Goal: Transaction & Acquisition: Purchase product/service

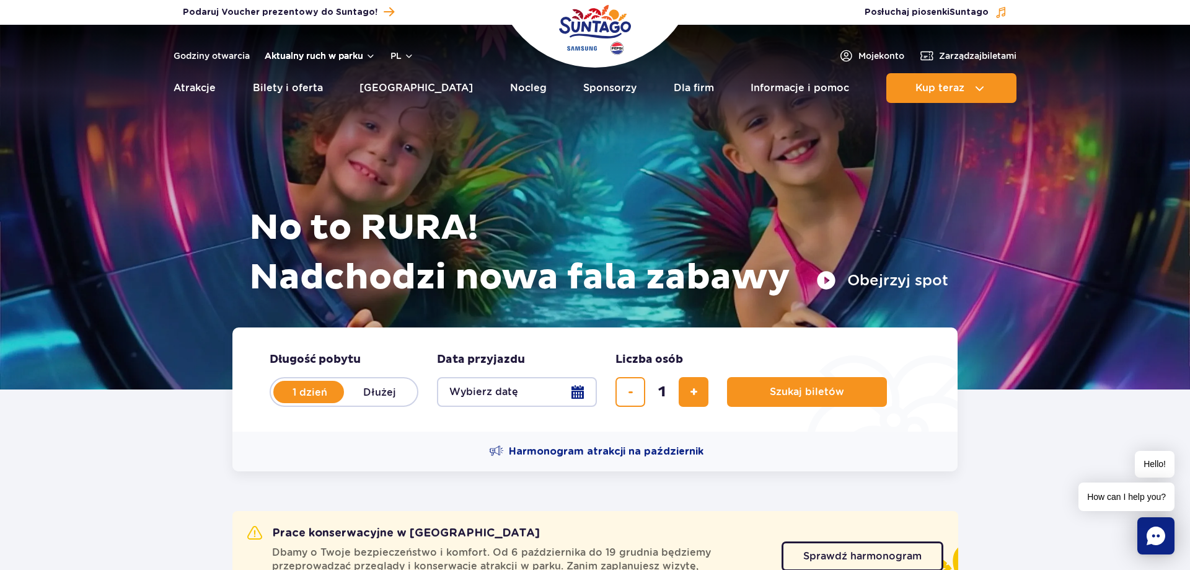
click at [323, 55] on button "Aktualny ruch w parku" at bounding box center [320, 56] width 111 height 10
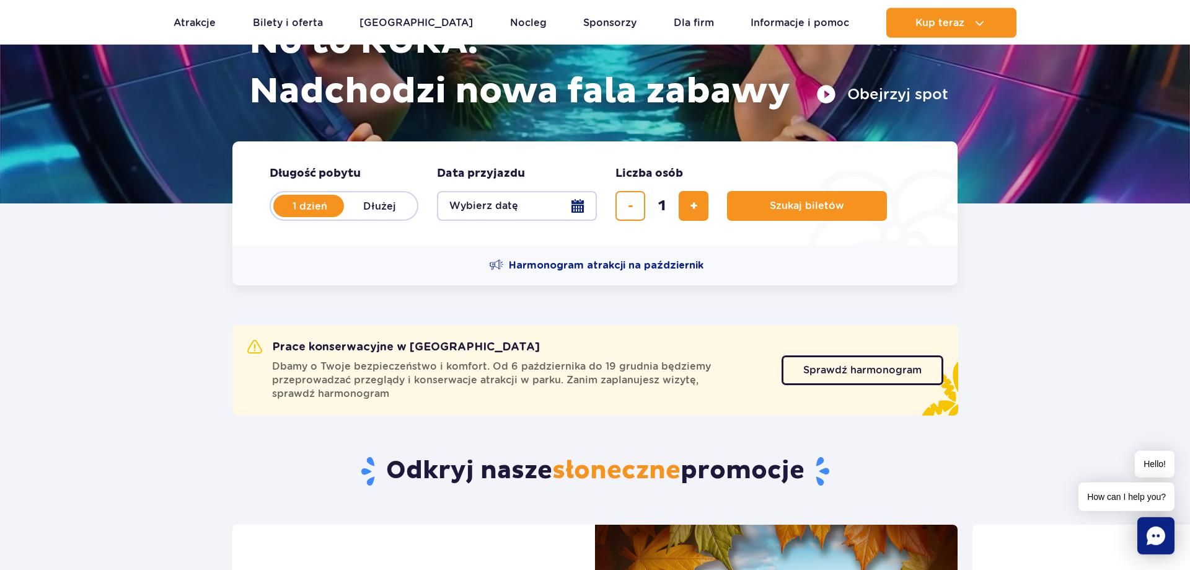
scroll to position [190, 0]
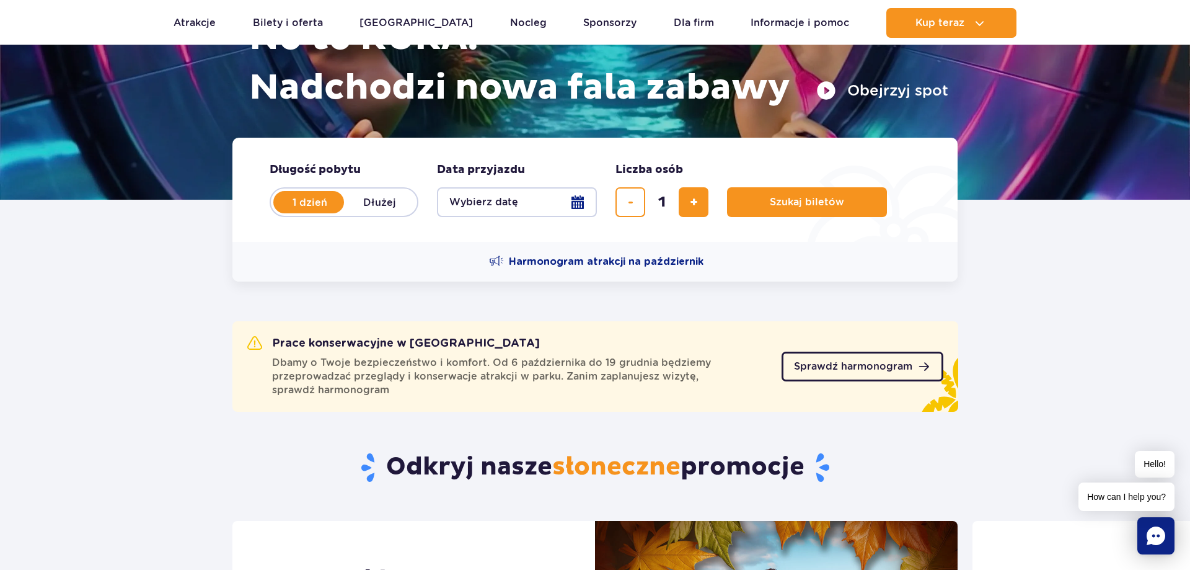
click at [867, 369] on span "Sprawdź harmonogram" at bounding box center [853, 366] width 118 height 10
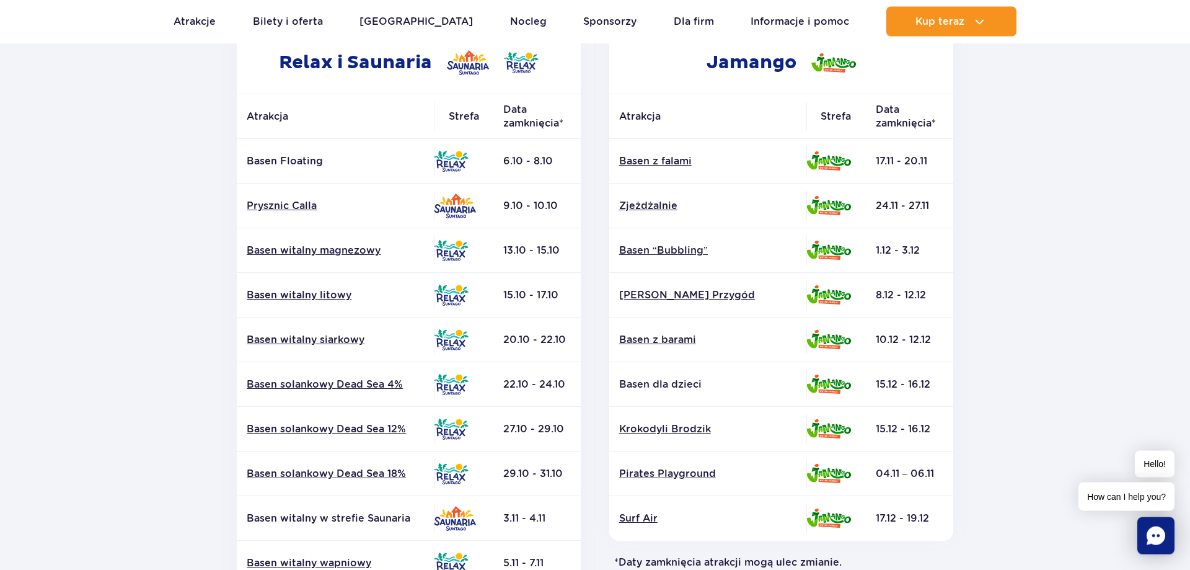
scroll to position [190, 0]
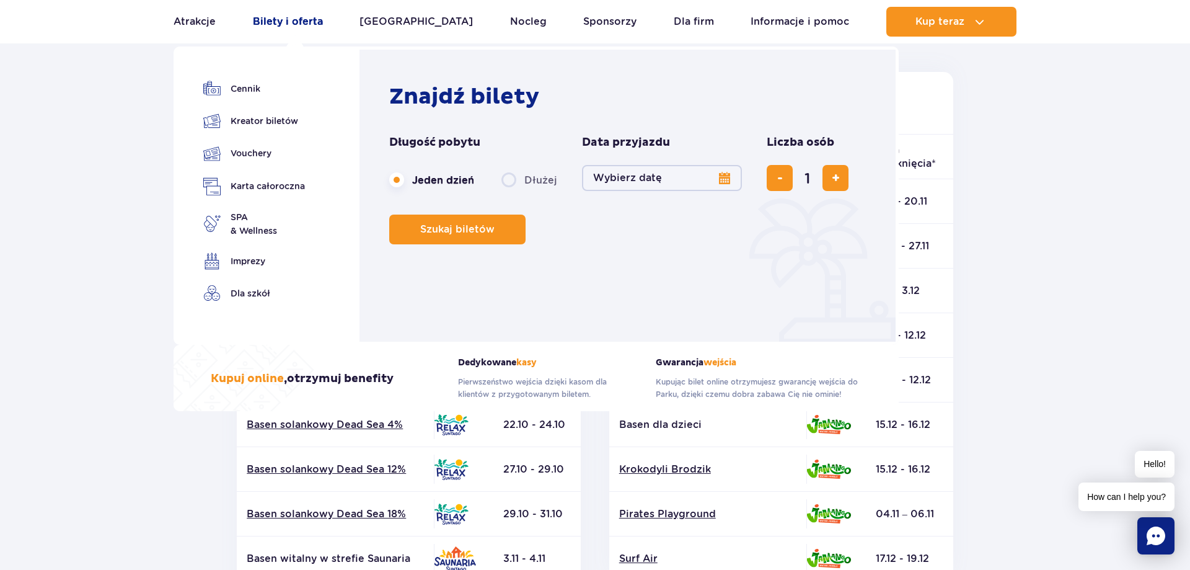
click at [289, 19] on link "Bilety i oferta" at bounding box center [288, 22] width 70 height 30
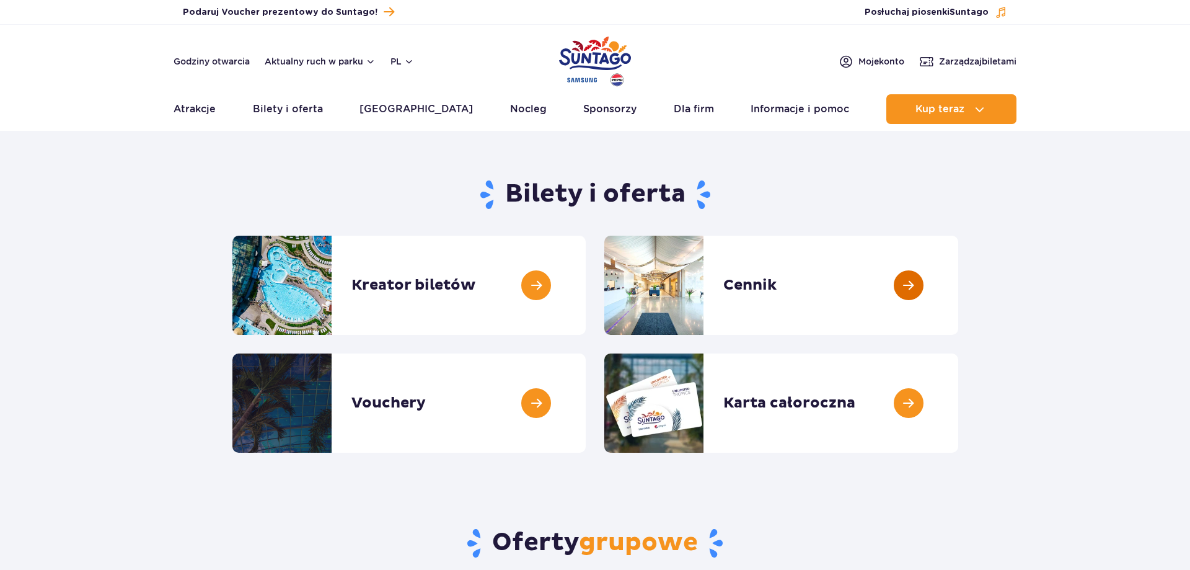
click at [958, 284] on link at bounding box center [958, 284] width 0 height 99
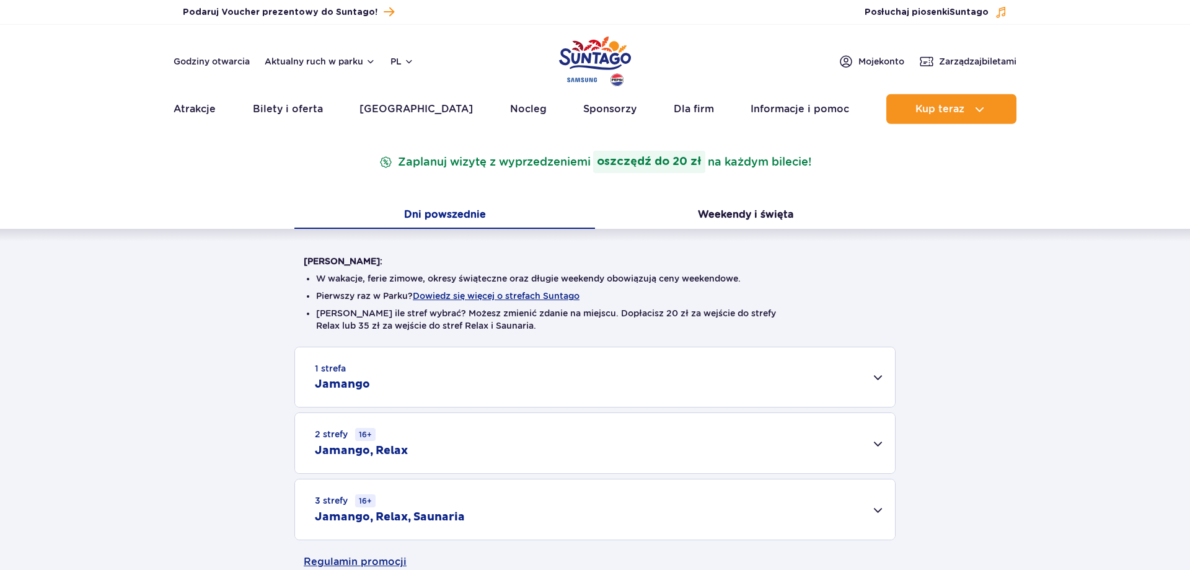
scroll to position [253, 0]
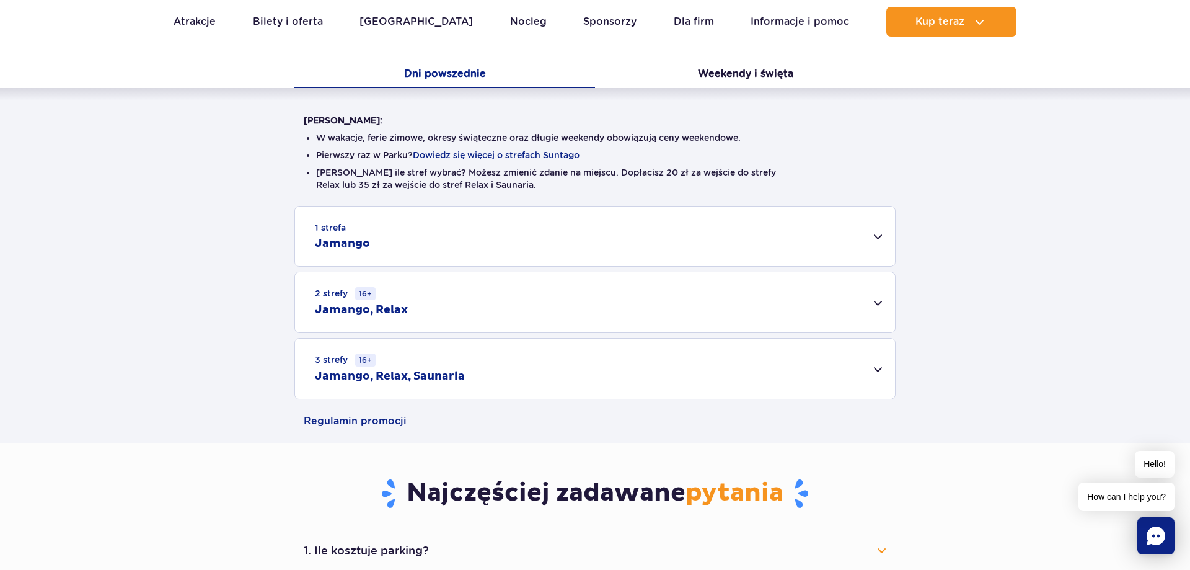
click at [658, 226] on div "1 strefa Jamango" at bounding box center [595, 235] width 600 height 59
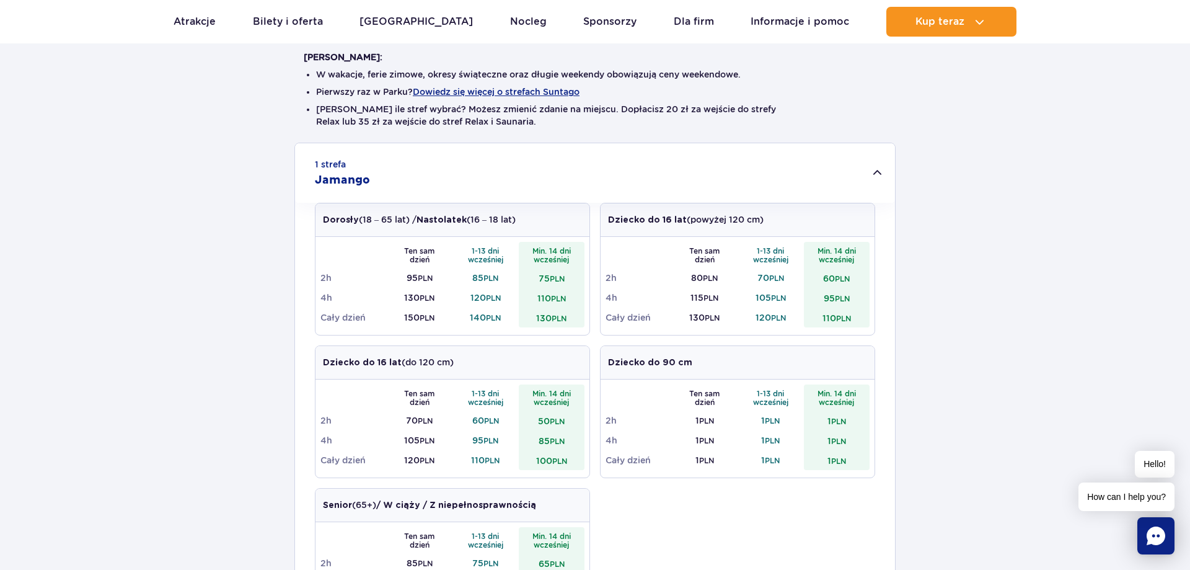
scroll to position [379, 0]
